Goal: Task Accomplishment & Management: Manage account settings

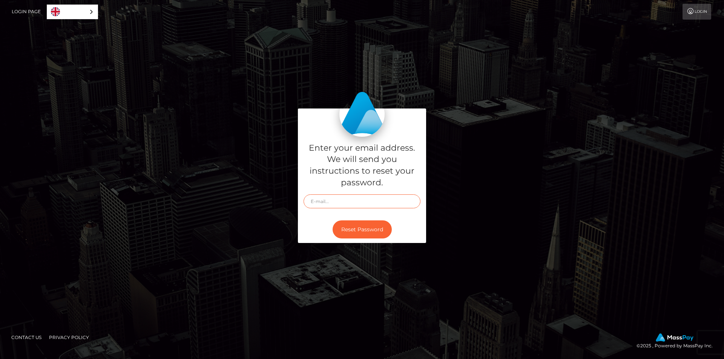
click at [335, 201] on input "text" at bounding box center [361, 201] width 117 height 14
click at [687, 11] on icon at bounding box center [690, 11] width 8 height 6
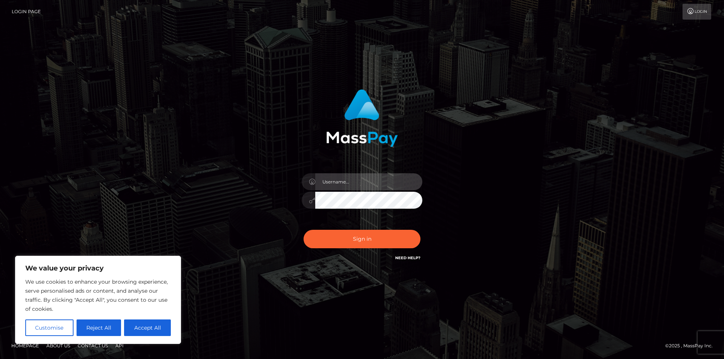
click at [337, 185] on input "text" at bounding box center [368, 181] width 107 height 17
type input "foreverwedesire@gmail.com"
click at [303, 230] on button "Sign in" at bounding box center [361, 239] width 117 height 18
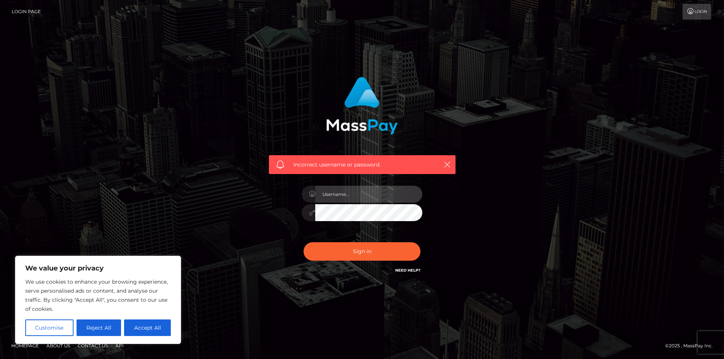
click at [354, 199] on input "text" at bounding box center [368, 194] width 107 height 17
type input "foreverwedesire@gmail.com"
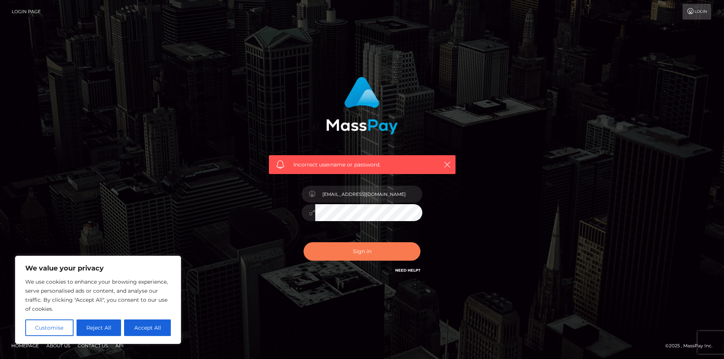
click at [350, 253] on button "Sign in" at bounding box center [361, 251] width 117 height 18
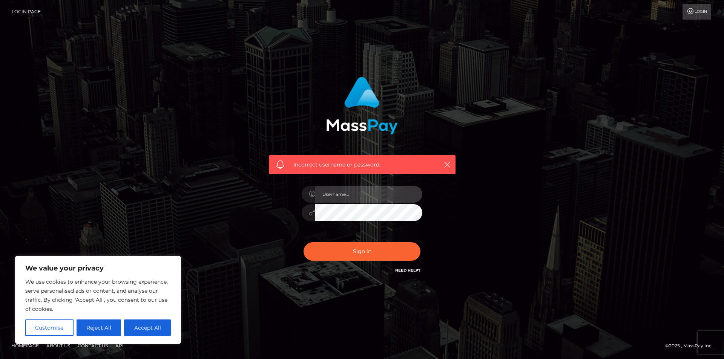
click at [351, 199] on input "text" at bounding box center [368, 194] width 107 height 17
type input "foreverwedesire@gmail.com"
click at [303, 242] on button "Sign in" at bounding box center [361, 251] width 117 height 18
click at [692, 17] on link "Login" at bounding box center [696, 12] width 29 height 16
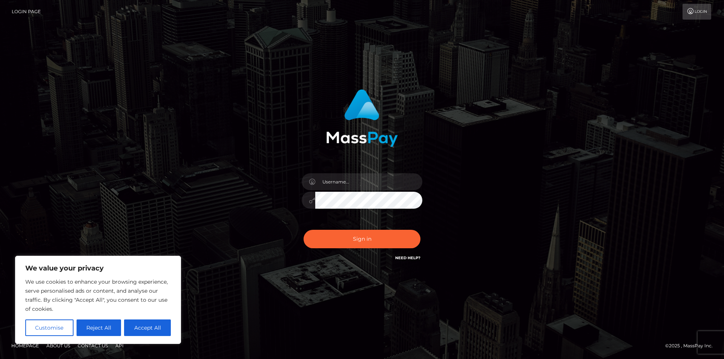
click at [406, 257] on link "Need Help?" at bounding box center [407, 258] width 25 height 5
click at [84, 328] on button "Reject All" at bounding box center [99, 328] width 45 height 17
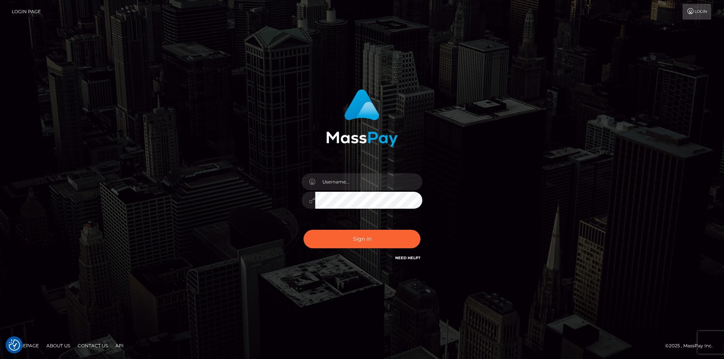
click at [28, 12] on link "Login Page" at bounding box center [26, 12] width 29 height 16
